Goal: Task Accomplishment & Management: Manage account settings

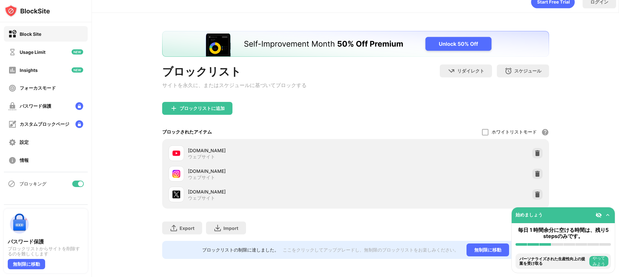
scroll to position [17, 0]
click at [535, 191] on img at bounding box center [537, 194] width 6 height 6
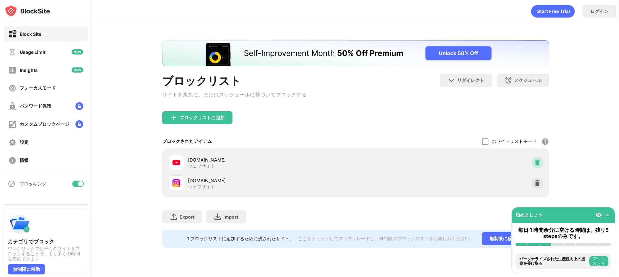
click at [534, 165] on img at bounding box center [537, 162] width 6 height 6
